Goal: Information Seeking & Learning: Learn about a topic

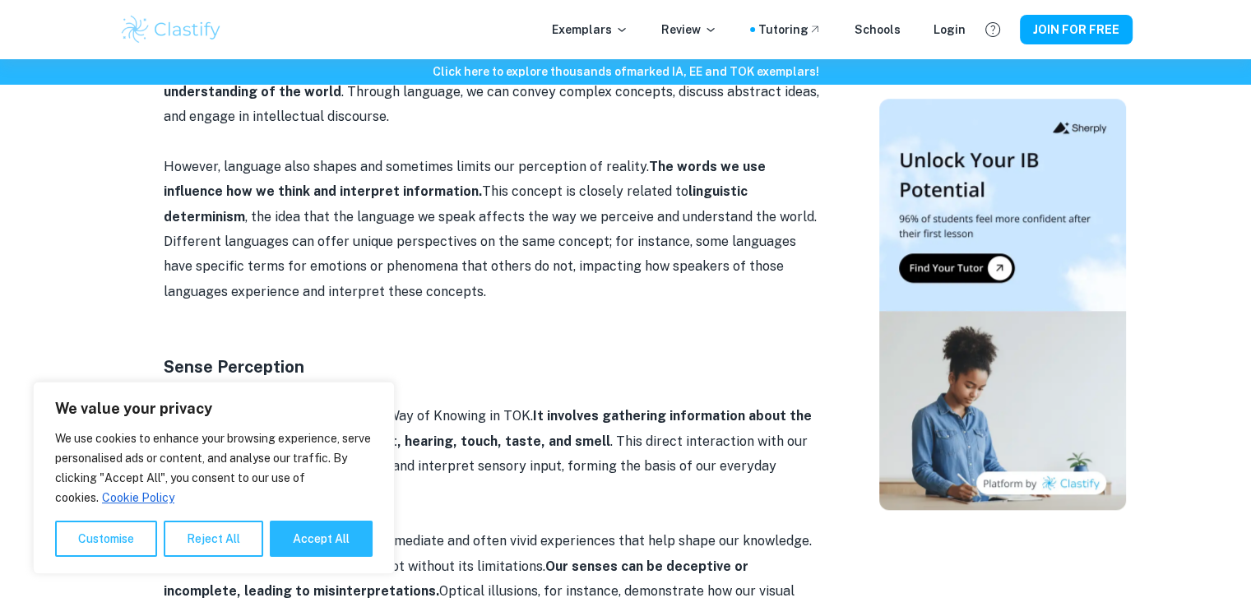
scroll to position [1480, 0]
click at [297, 548] on button "Accept All" at bounding box center [321, 538] width 103 height 36
checkbox input "true"
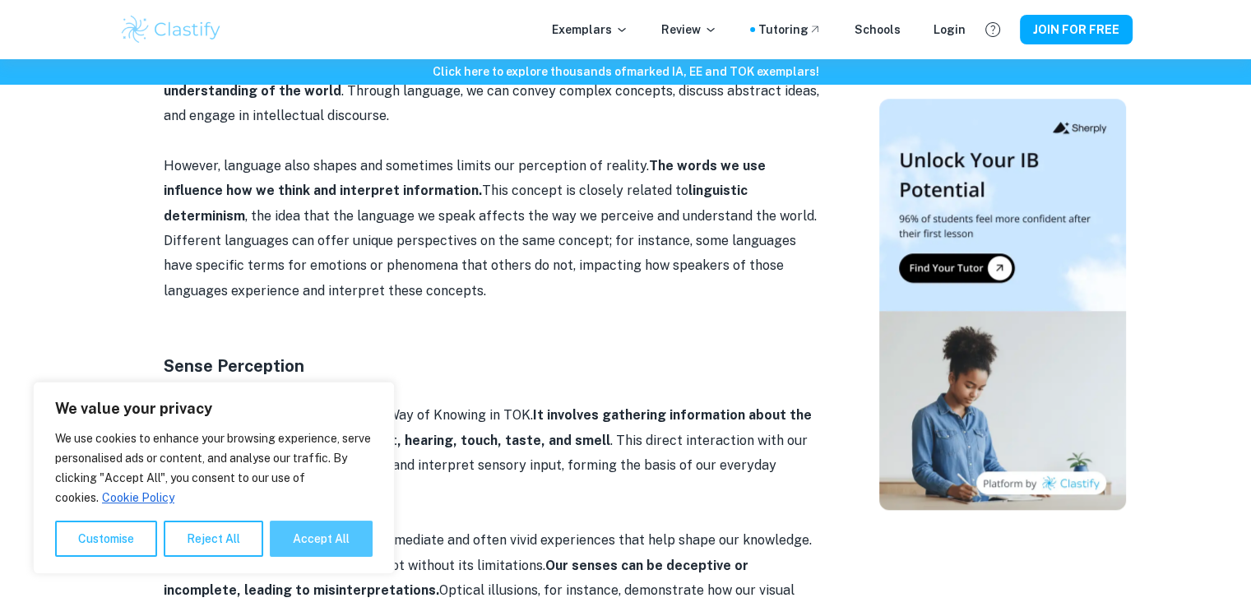
checkbox input "true"
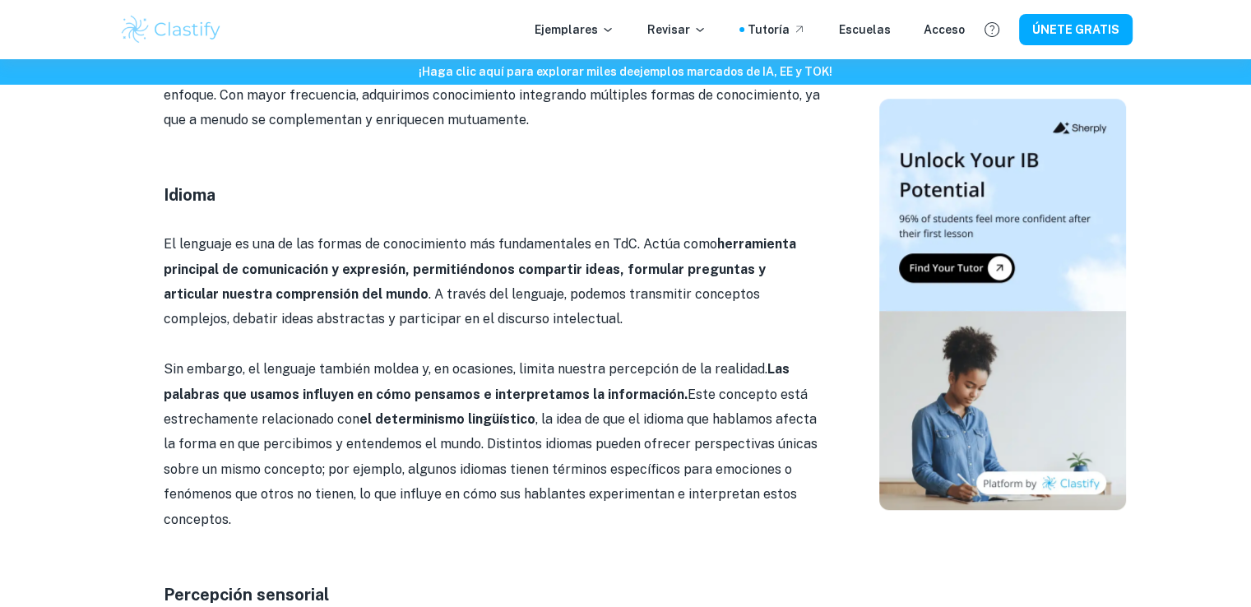
scroll to position [1506, 0]
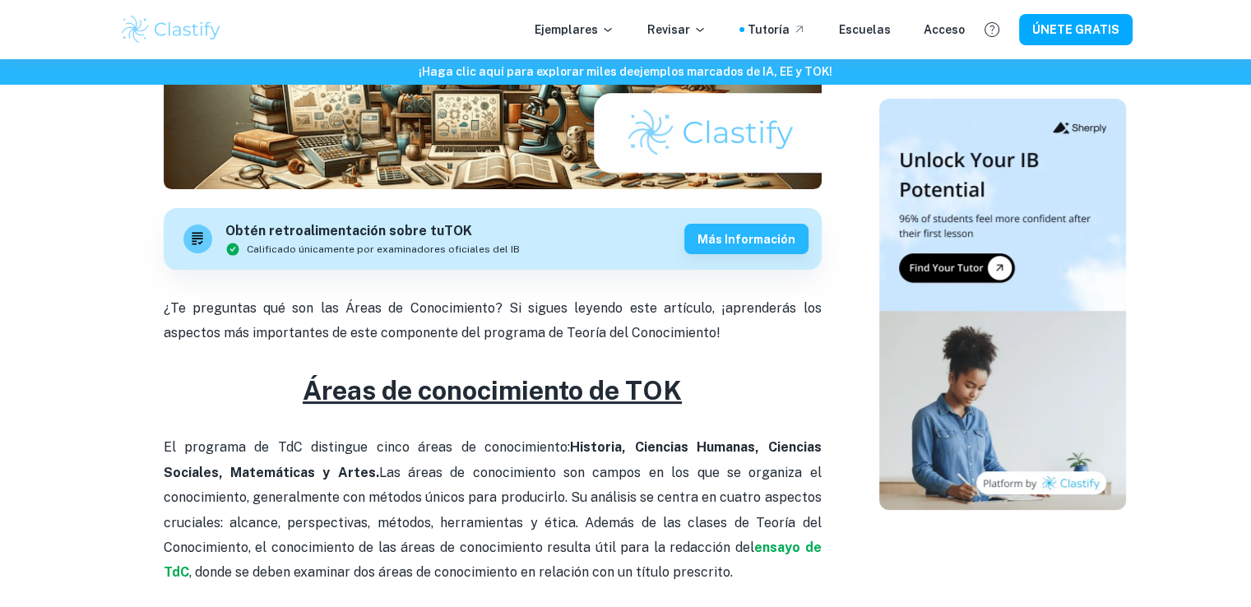
scroll to position [239, 0]
